Goal: Task Accomplishment & Management: Complete application form

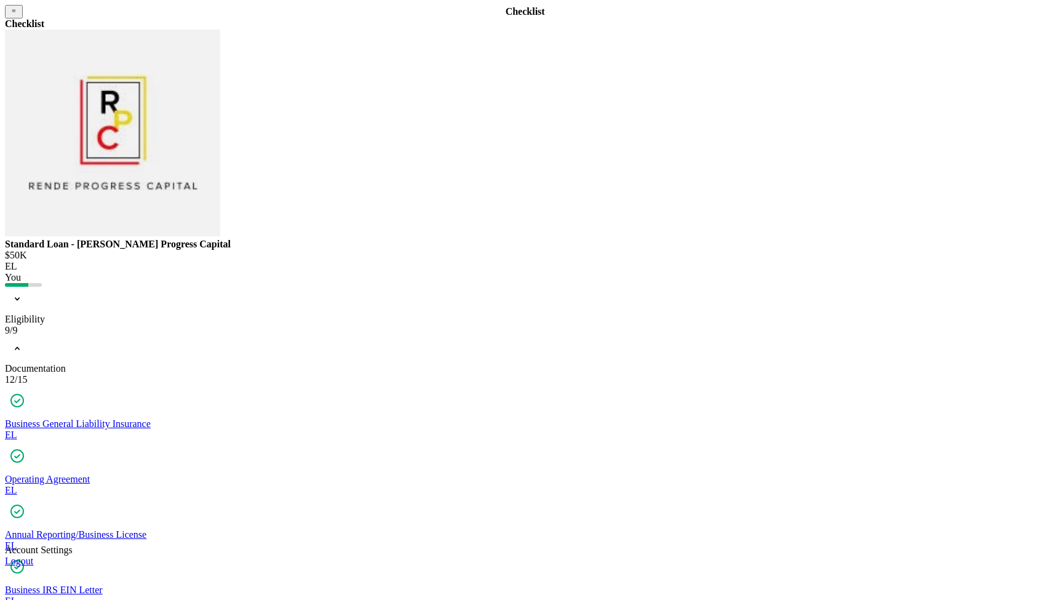
scroll to position [86, 0]
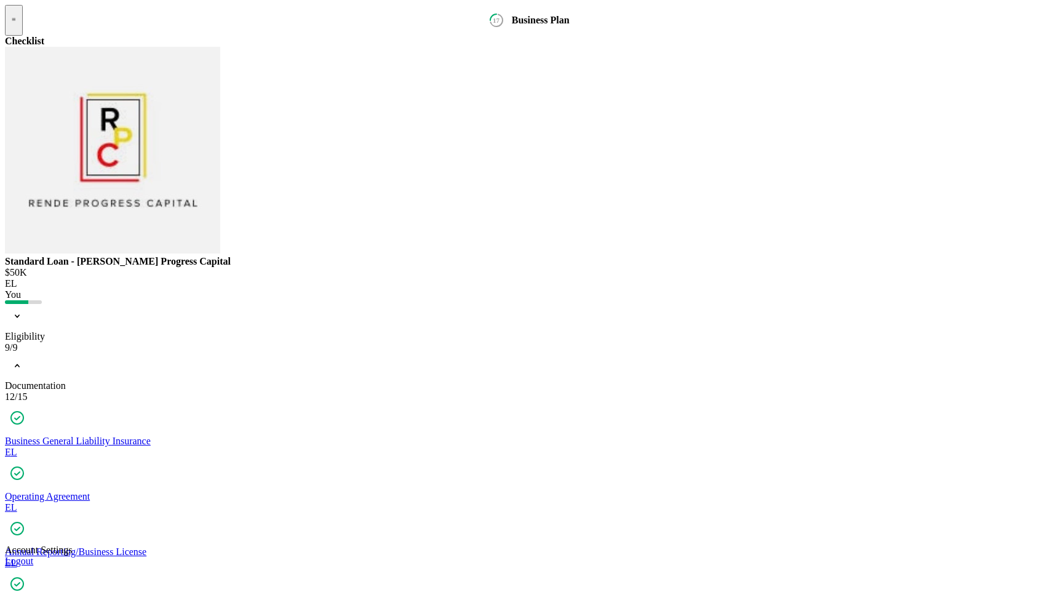
copy p "Detailed Financial Plan with projections and break even points"
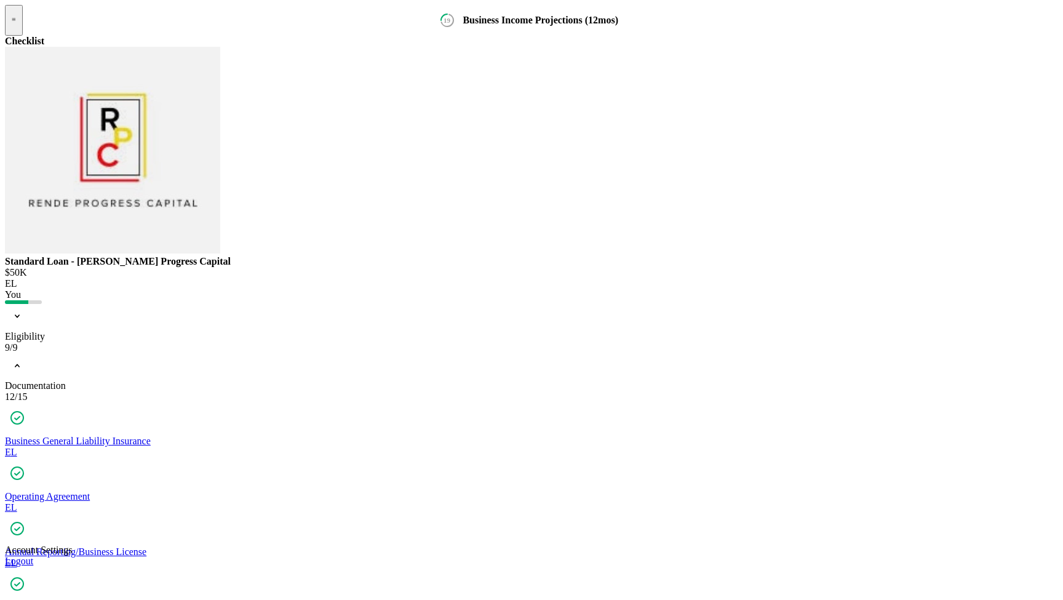
drag, startPoint x: 415, startPoint y: 223, endPoint x: 493, endPoint y: 254, distance: 83.8
copy p "Hi [PERSON_NAME]. Thank you for completing the form, but we will also need a do…"
